Goal: Navigation & Orientation: Find specific page/section

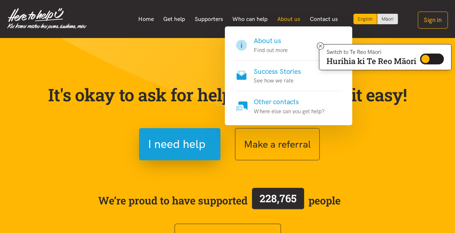
click at [291, 18] on link "About us" at bounding box center [289, 19] width 33 height 15
click at [276, 42] on h4 "About us" at bounding box center [271, 41] width 34 height 10
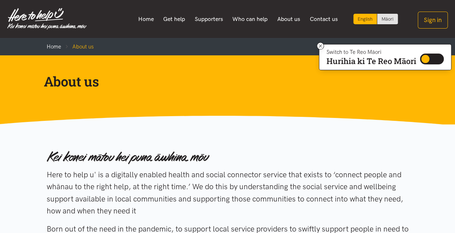
click at [65, 138] on section "Here to help u' is a digitally enabled health and social connector service that…" at bounding box center [227, 221] width 455 height 192
click at [427, 62] on input "Switch to Te Reo Māori" at bounding box center [432, 59] width 24 height 11
checkbox input "true"
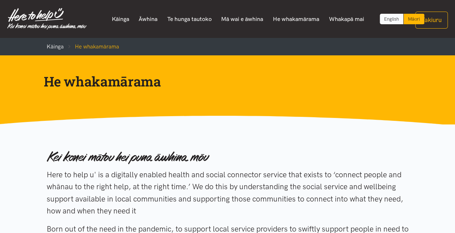
click at [393, 22] on link "English" at bounding box center [392, 19] width 24 height 11
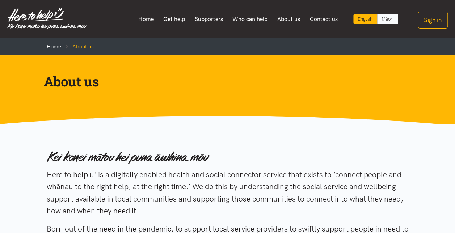
click at [393, 20] on link "Māori" at bounding box center [388, 19] width 21 height 11
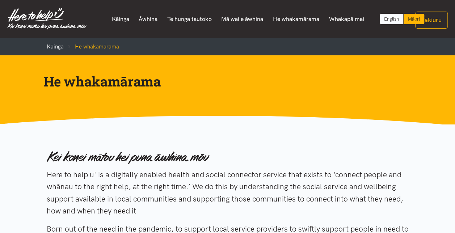
click at [385, 22] on link "English" at bounding box center [392, 19] width 24 height 11
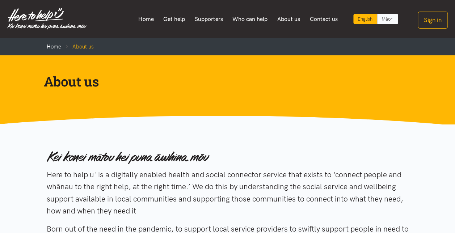
click at [396, 19] on link "Māori" at bounding box center [388, 19] width 21 height 11
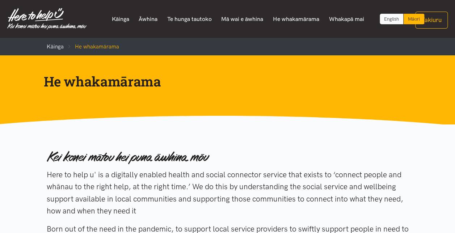
click at [391, 18] on link "English" at bounding box center [392, 19] width 24 height 11
